Goal: Task Accomplishment & Management: Manage account settings

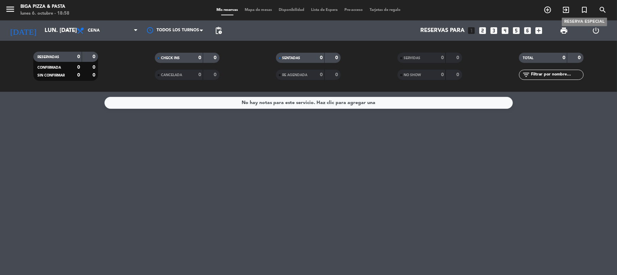
click at [585, 11] on icon "turned_in_not" at bounding box center [584, 10] width 8 height 8
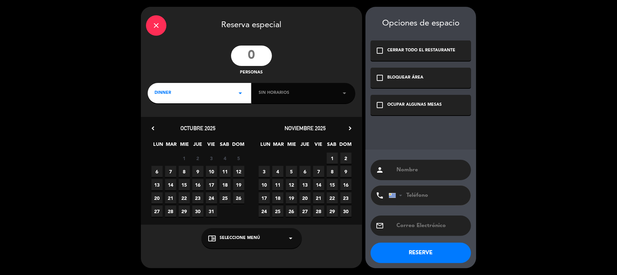
click at [250, 56] on input "number" at bounding box center [251, 56] width 41 height 20
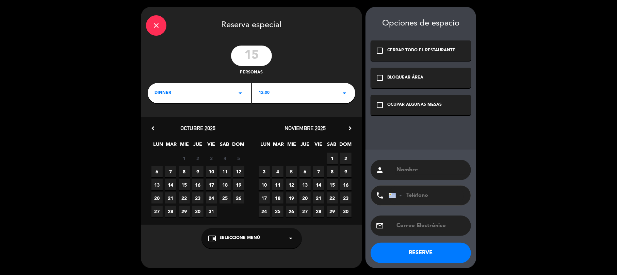
type input "15"
click at [200, 175] on span "9" at bounding box center [197, 171] width 11 height 11
click at [330, 91] on div "12:00 arrow_drop_down" at bounding box center [303, 93] width 103 height 20
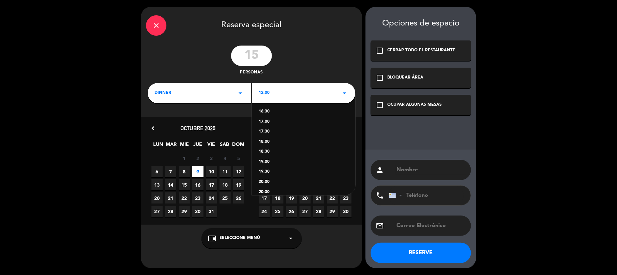
scroll to position [136, 0]
click at [268, 149] on div "20:30" at bounding box center [304, 147] width 90 height 7
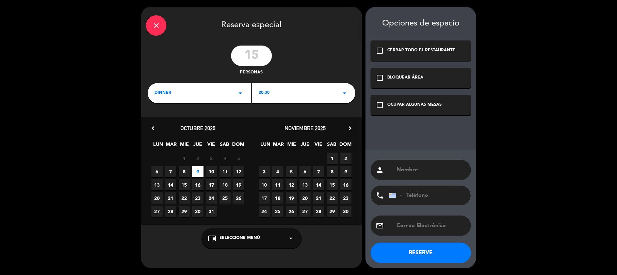
drag, startPoint x: 427, startPoint y: 158, endPoint x: 424, endPoint y: 164, distance: 6.5
click at [427, 160] on div "person phone [GEOGRAPHIC_DATA] +1 [GEOGRAPHIC_DATA] +44 [GEOGRAPHIC_DATA] ([GEO…" at bounding box center [421, 209] width 111 height 119
click at [423, 166] on input "text" at bounding box center [431, 170] width 70 height 10
type input "c"
type input "[PERSON_NAME]"
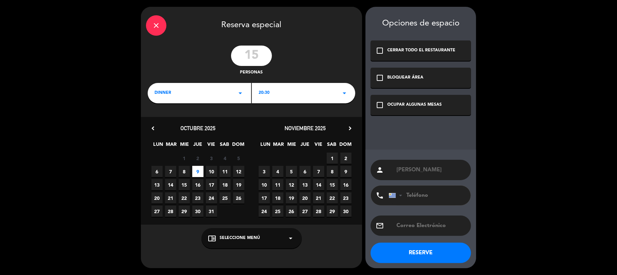
click at [424, 193] on input "tel" at bounding box center [426, 196] width 75 height 20
type input "097634569"
click at [430, 103] on div "OCUPAR ALGUNAS MESAS" at bounding box center [414, 105] width 54 height 7
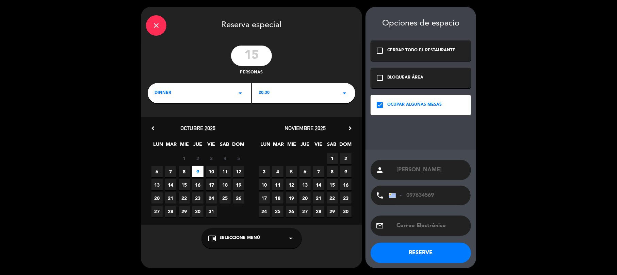
click at [435, 248] on button "RESERVE" at bounding box center [421, 253] width 100 height 20
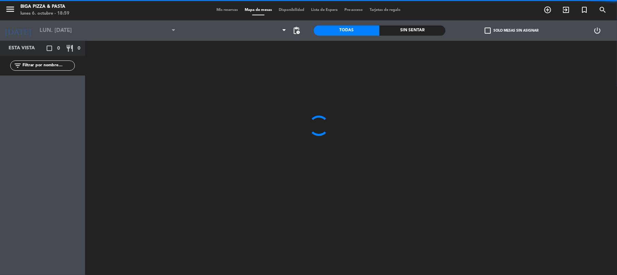
type input "[DEMOGRAPHIC_DATA] [DATE]"
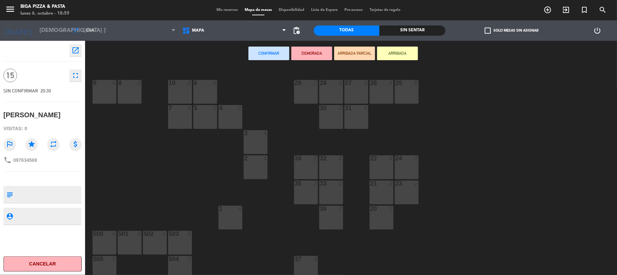
drag, startPoint x: 403, startPoint y: 92, endPoint x: 390, endPoint y: 93, distance: 13.0
click at [403, 92] on div "25 6" at bounding box center [407, 92] width 24 height 24
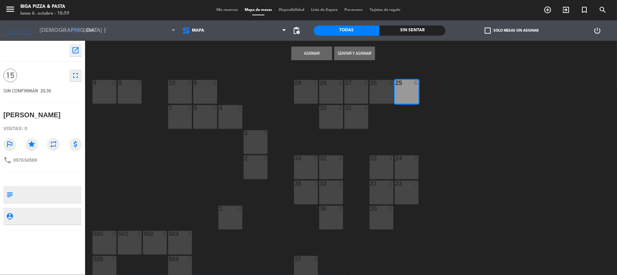
drag, startPoint x: 388, startPoint y: 92, endPoint x: 362, endPoint y: 96, distance: 26.2
click at [387, 92] on div "26 4" at bounding box center [382, 92] width 24 height 24
click at [345, 96] on div "27 4" at bounding box center [356, 92] width 24 height 24
click at [334, 93] on div "28 4" at bounding box center [331, 92] width 24 height 24
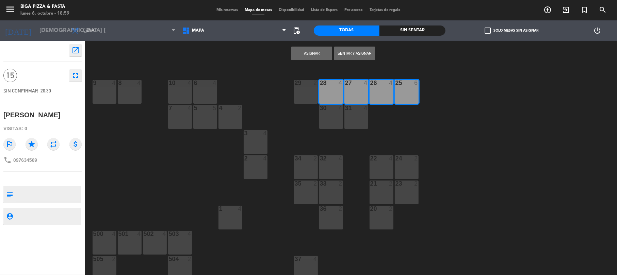
click at [304, 53] on button "Asignar" at bounding box center [311, 54] width 41 height 14
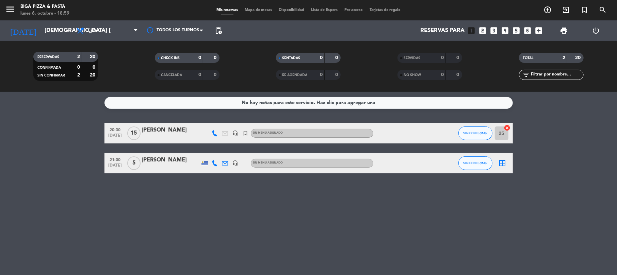
click at [179, 131] on div "[PERSON_NAME]" at bounding box center [171, 130] width 58 height 9
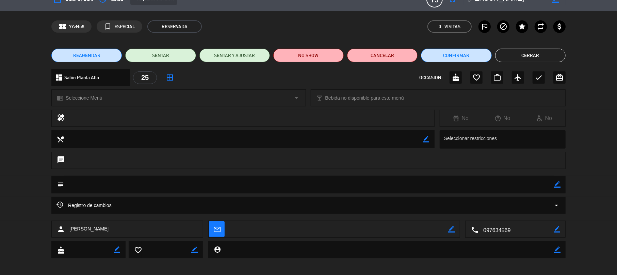
scroll to position [16, 0]
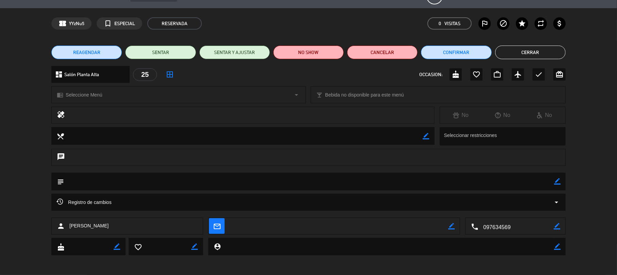
click at [558, 178] on icon "border_color" at bounding box center [557, 181] width 6 height 6
click at [456, 179] on textarea at bounding box center [309, 181] width 490 height 17
drag, startPoint x: 551, startPoint y: 182, endPoint x: 557, endPoint y: 184, distance: 6.1
click at [552, 181] on textarea at bounding box center [309, 181] width 490 height 17
type textarea "[PERSON_NAME]"
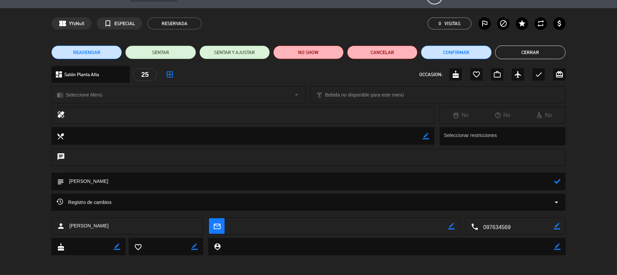
click at [557, 184] on icon at bounding box center [557, 181] width 6 height 6
click at [515, 59] on div "REAGENDAR SENTAR SENTAR Y AJUSTAR NO SHOW Cancelar Confirmar Cerrar" at bounding box center [308, 52] width 617 height 27
click at [515, 57] on button "Cerrar" at bounding box center [530, 53] width 70 height 14
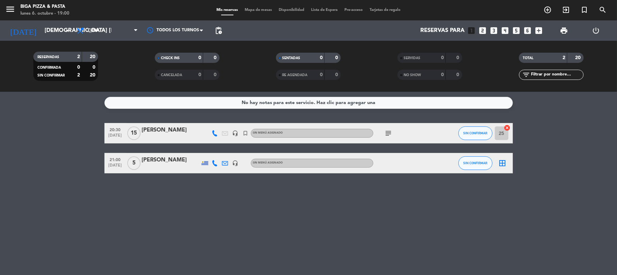
click at [172, 129] on div "[PERSON_NAME]" at bounding box center [171, 130] width 58 height 9
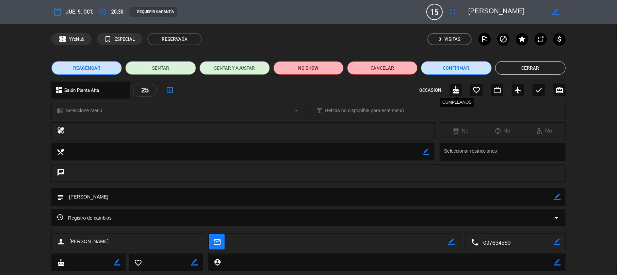
click at [456, 86] on icon "cake" at bounding box center [456, 90] width 8 height 8
click at [534, 70] on button "Cerrar" at bounding box center [530, 68] width 70 height 14
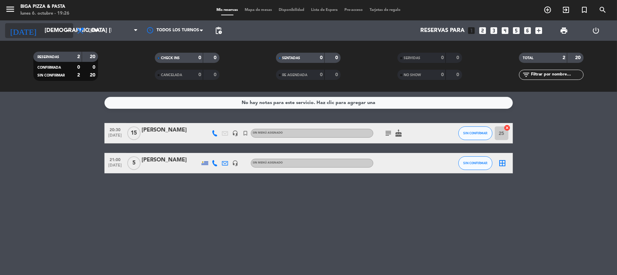
click at [44, 29] on input "[DEMOGRAPHIC_DATA] [DATE]" at bounding box center [78, 30] width 74 height 13
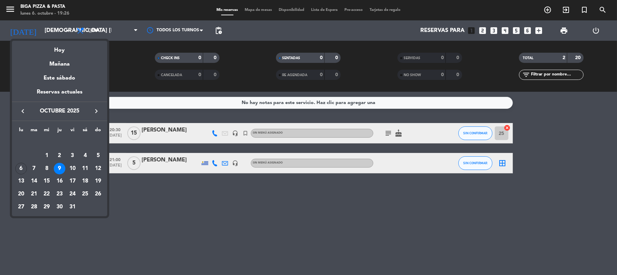
click at [128, 239] on div at bounding box center [308, 137] width 617 height 275
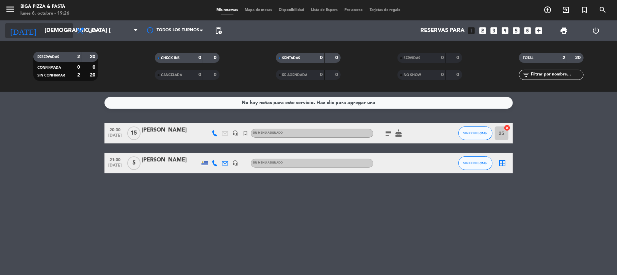
click at [48, 33] on input "[DEMOGRAPHIC_DATA] [DATE]" at bounding box center [78, 30] width 74 height 13
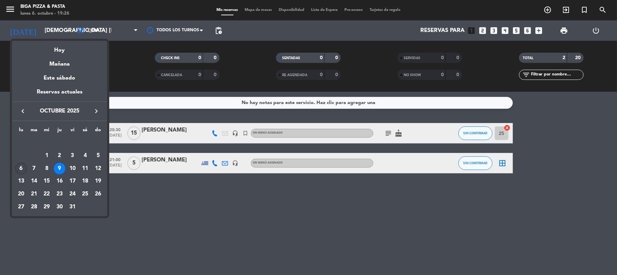
click at [18, 168] on div "6" at bounding box center [21, 169] width 12 height 12
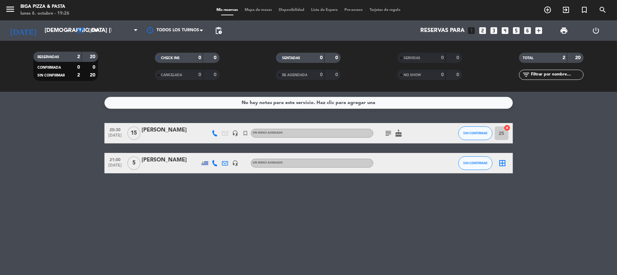
type input "lun. [DATE]"
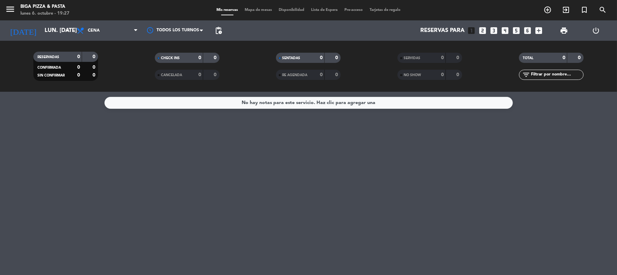
drag, startPoint x: 365, startPoint y: 193, endPoint x: 366, endPoint y: 252, distance: 58.6
click at [366, 275] on html "close × Biga Pizza & Pasta × chrome_reader_mode Listado de Reservas account_box…" at bounding box center [308, 137] width 617 height 275
